Goal: Check status: Check status

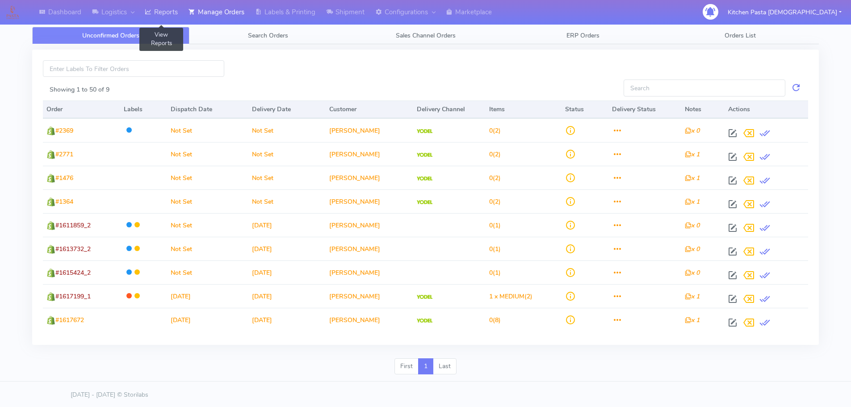
drag, startPoint x: 0, startPoint y: 0, endPoint x: 169, endPoint y: 12, distance: 169.8
click at [169, 12] on link "Reports" at bounding box center [161, 12] width 44 height 25
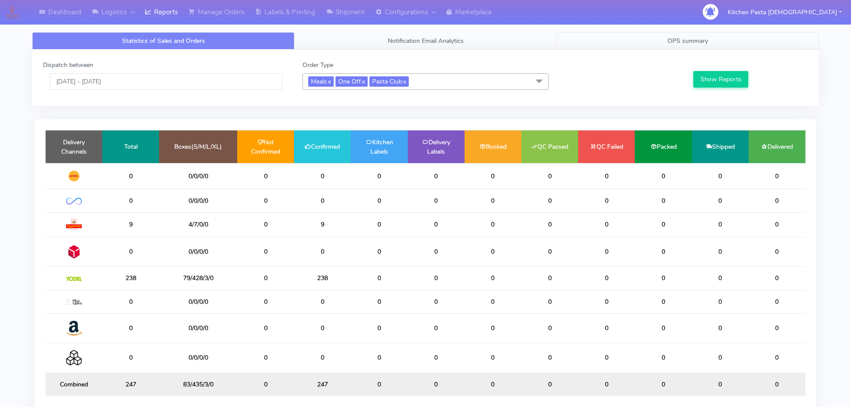
click at [709, 37] on link "OPS summary" at bounding box center [688, 40] width 262 height 17
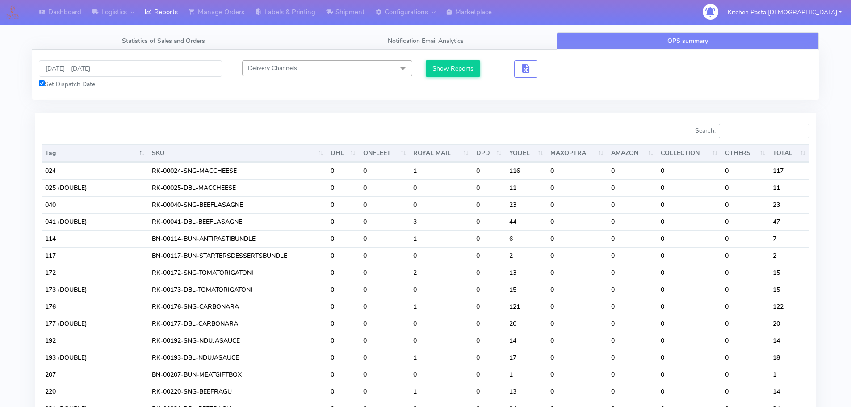
click at [736, 130] on input "Search:" at bounding box center [764, 131] width 91 height 14
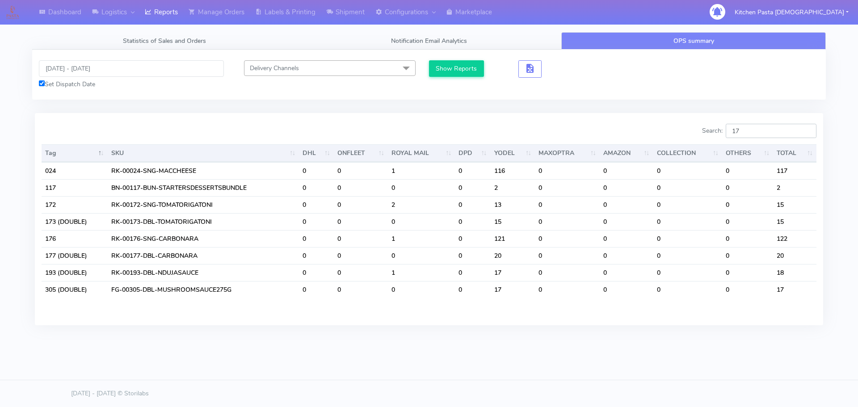
type input "1"
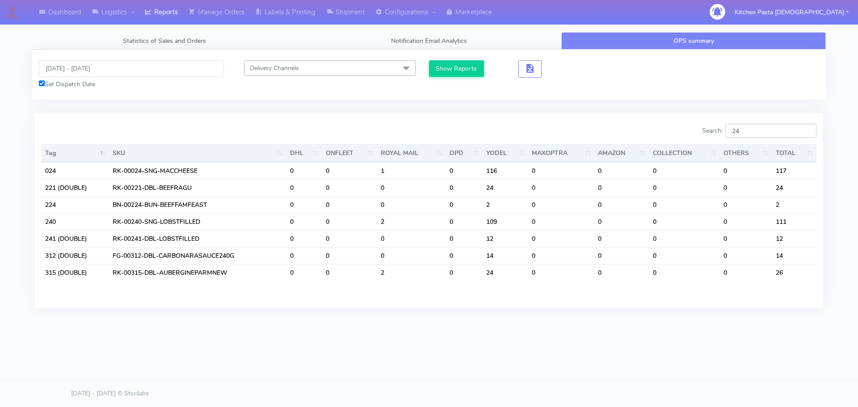
type input "2"
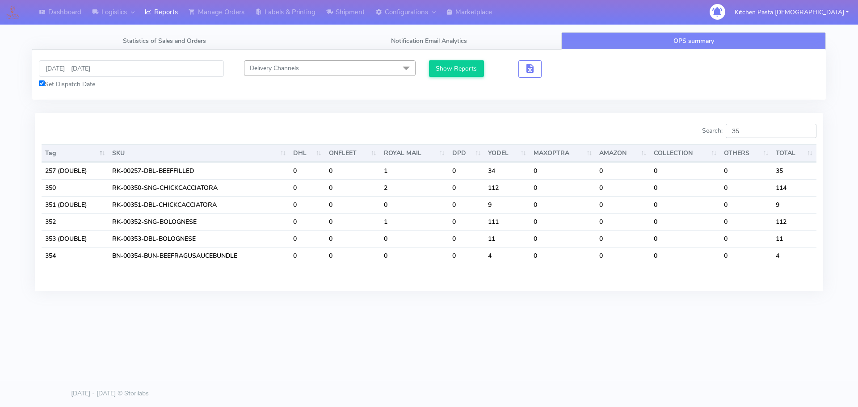
type input "3"
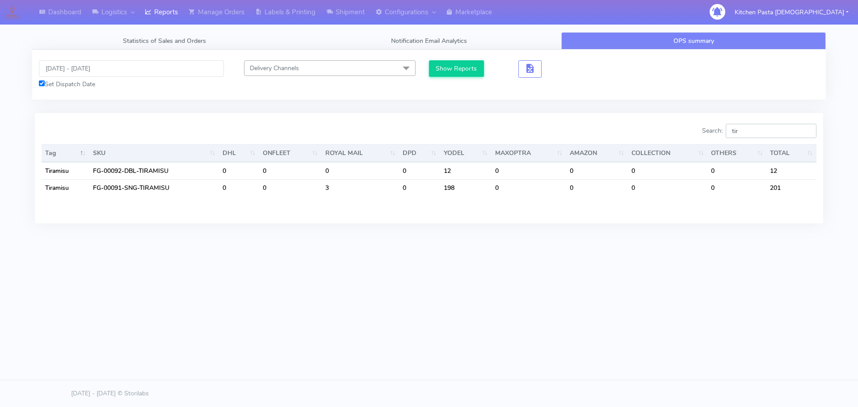
type input "tir"
drag, startPoint x: 774, startPoint y: 129, endPoint x: 667, endPoint y: 136, distance: 107.1
click at [667, 136] on div "Search: tir" at bounding box center [626, 133] width 381 height 18
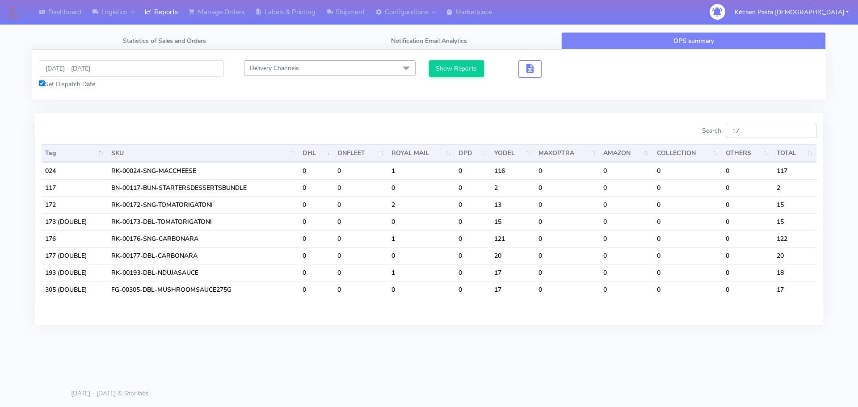
type input "1"
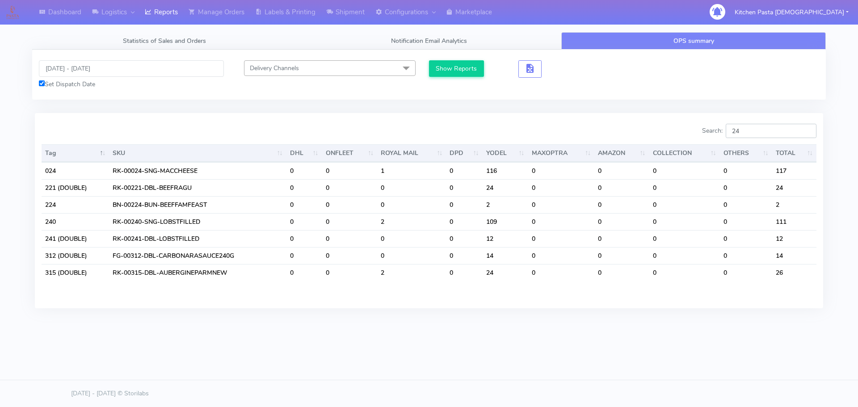
type input "2"
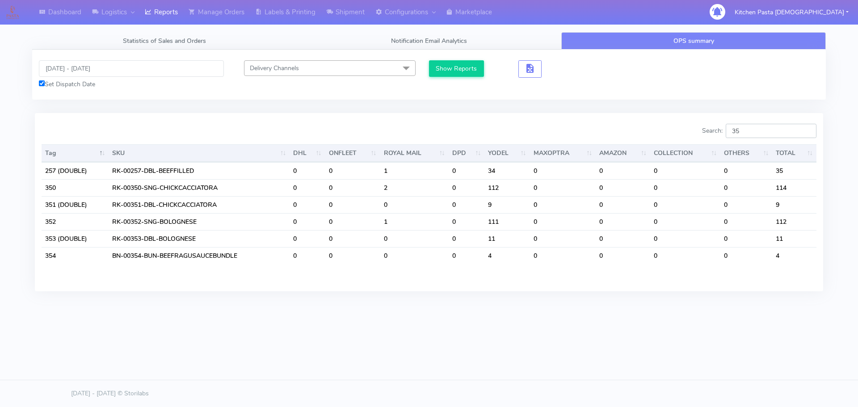
type input "3"
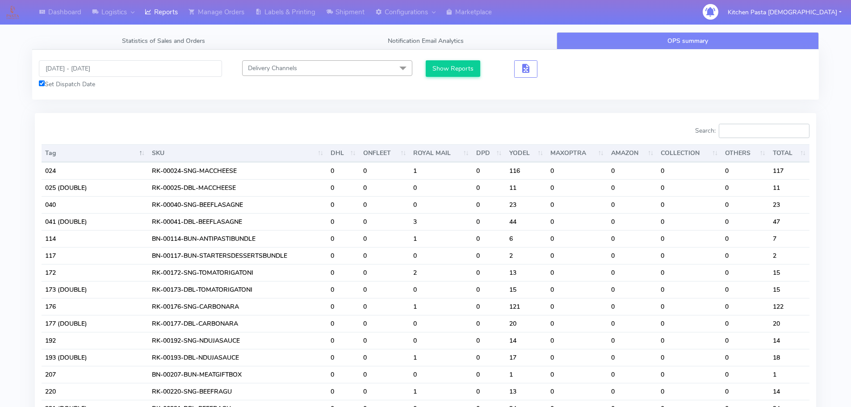
click at [793, 135] on input "Search:" at bounding box center [764, 131] width 91 height 14
click at [735, 133] on input "Search:" at bounding box center [764, 131] width 91 height 14
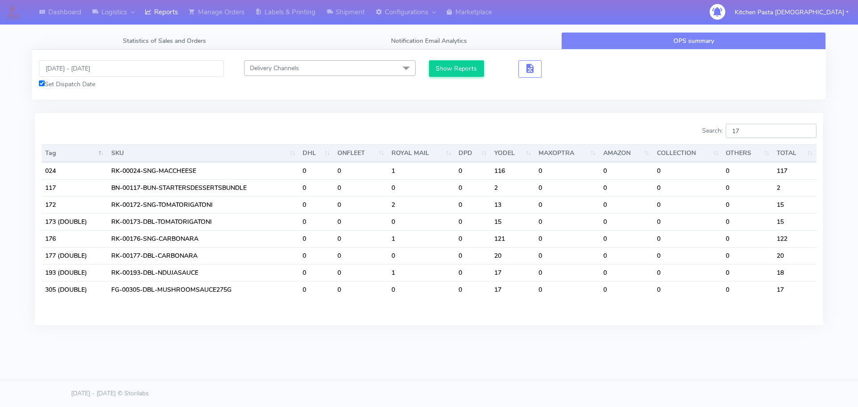
type input "1"
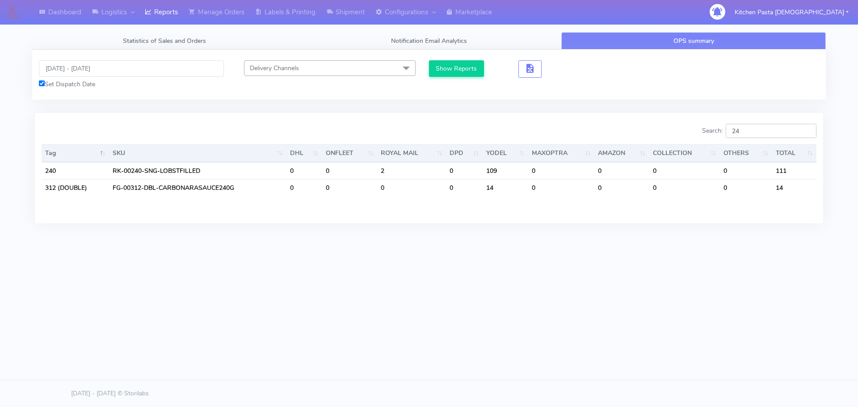
type input "2"
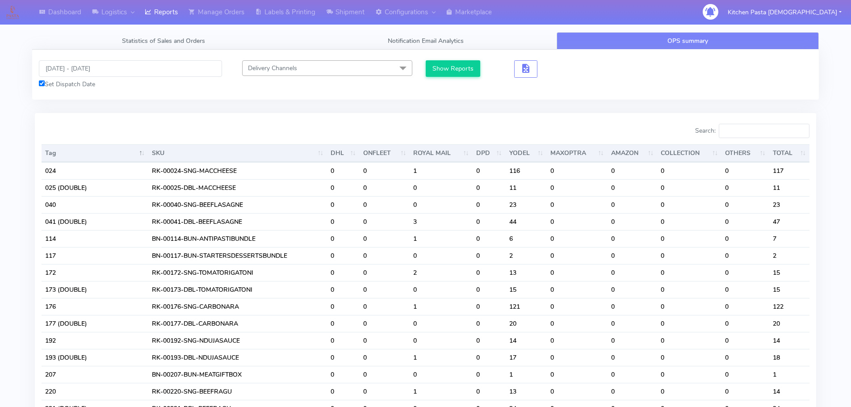
click at [745, 135] on input "Search:" at bounding box center [764, 131] width 91 height 14
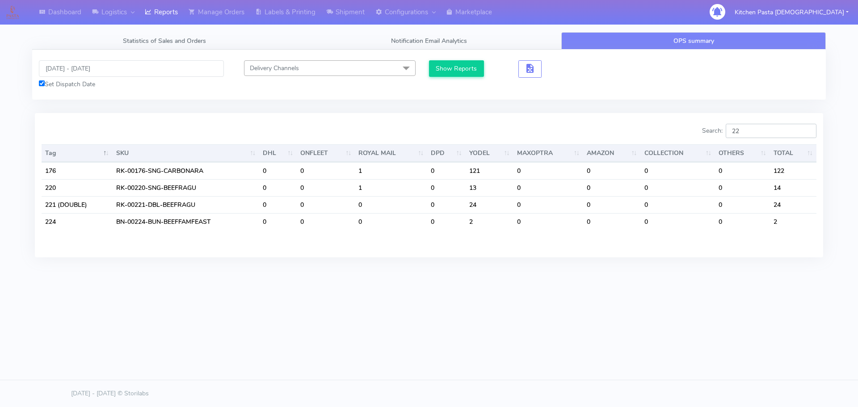
type input "2"
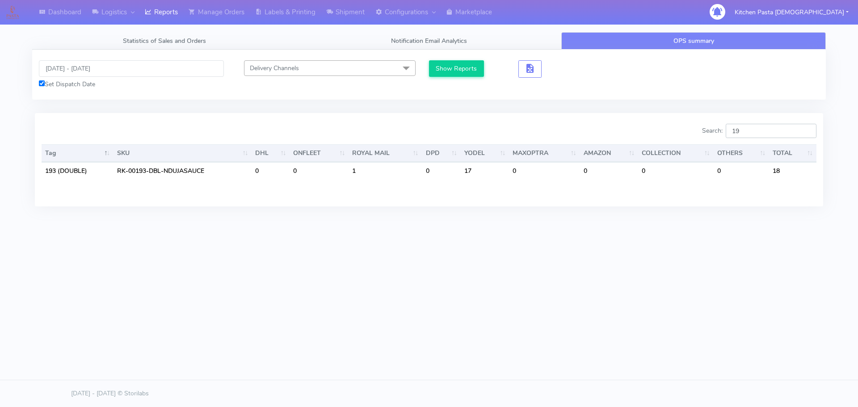
type input "1"
type input "221"
drag, startPoint x: 761, startPoint y: 132, endPoint x: 731, endPoint y: 131, distance: 30.4
click at [731, 131] on label "Search: 221" at bounding box center [759, 131] width 114 height 14
click at [771, 128] on input "221" at bounding box center [771, 131] width 91 height 14
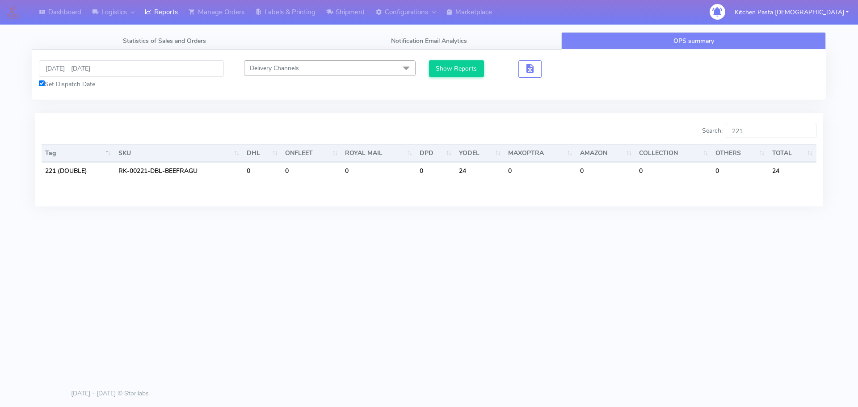
click at [633, 349] on body "Dashboard Logistics [GEOGRAPHIC_DATA] Logistics Reports Manage Orders Labels & …" at bounding box center [429, 176] width 858 height 353
drag, startPoint x: 768, startPoint y: 134, endPoint x: 720, endPoint y: 132, distance: 47.8
click at [720, 132] on label "Search: 221" at bounding box center [759, 131] width 114 height 14
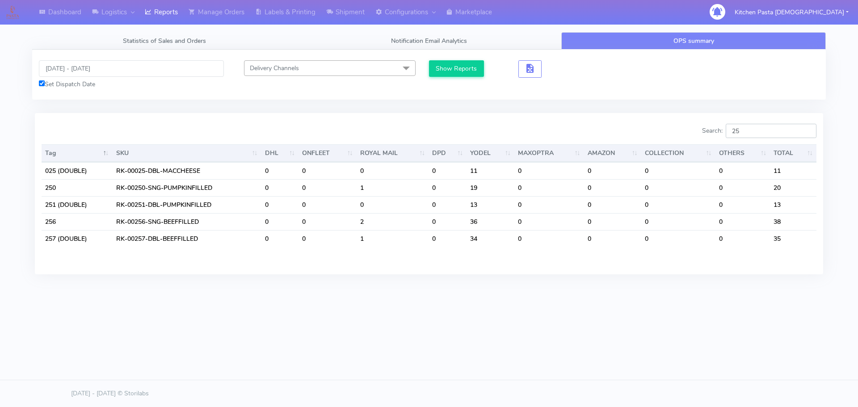
type input "2"
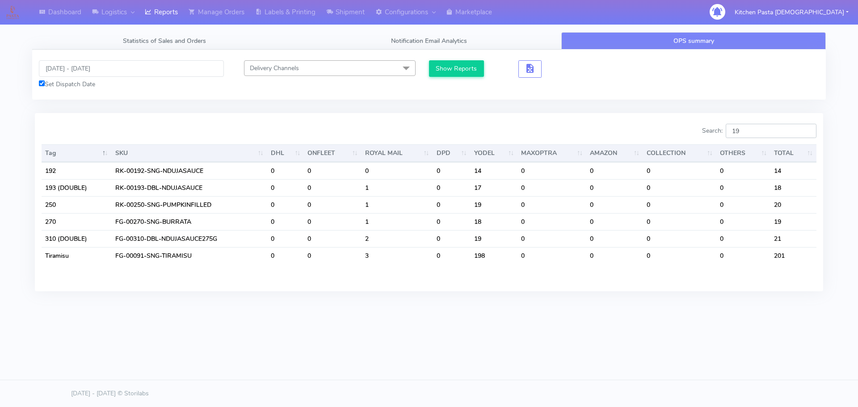
type input "1"
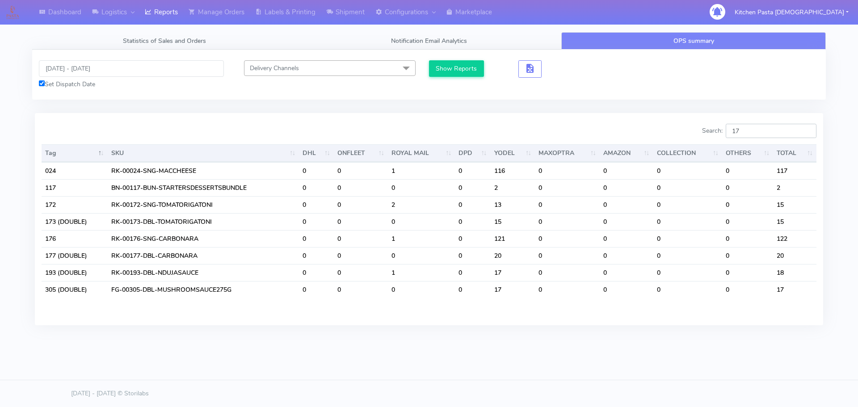
type input "1"
